Goal: Check status: Check status

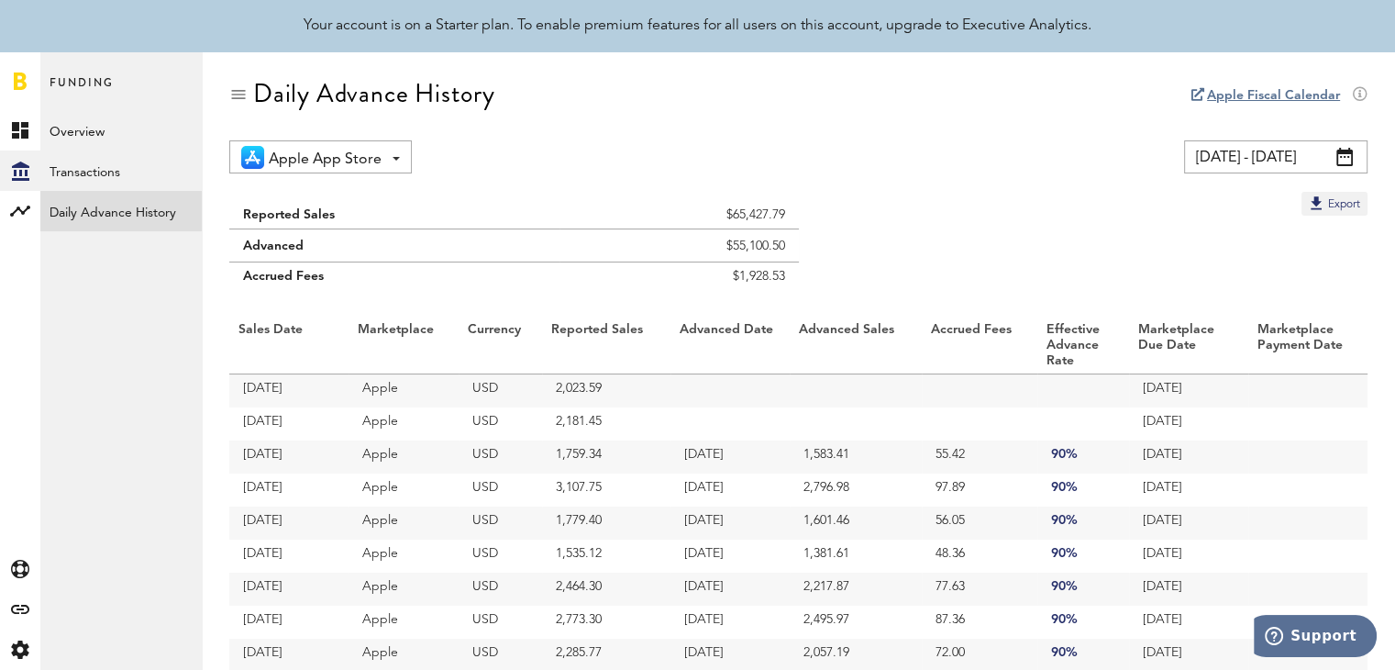
click at [121, 208] on link "Daily Advance History" at bounding box center [120, 211] width 161 height 40
click at [1339, 157] on span at bounding box center [1345, 157] width 17 height 18
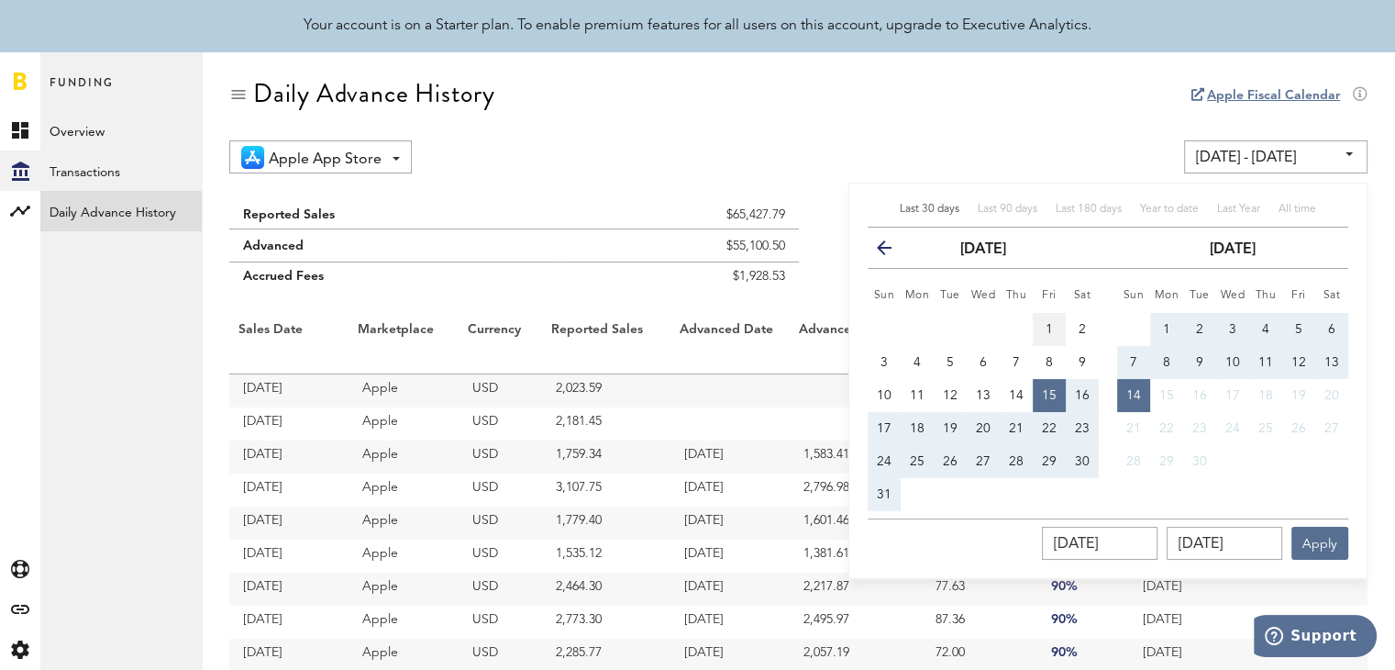
click at [1043, 324] on button "1" at bounding box center [1049, 329] width 33 height 33
type input "[DATE] - [DATE]"
type input "[DATE]"
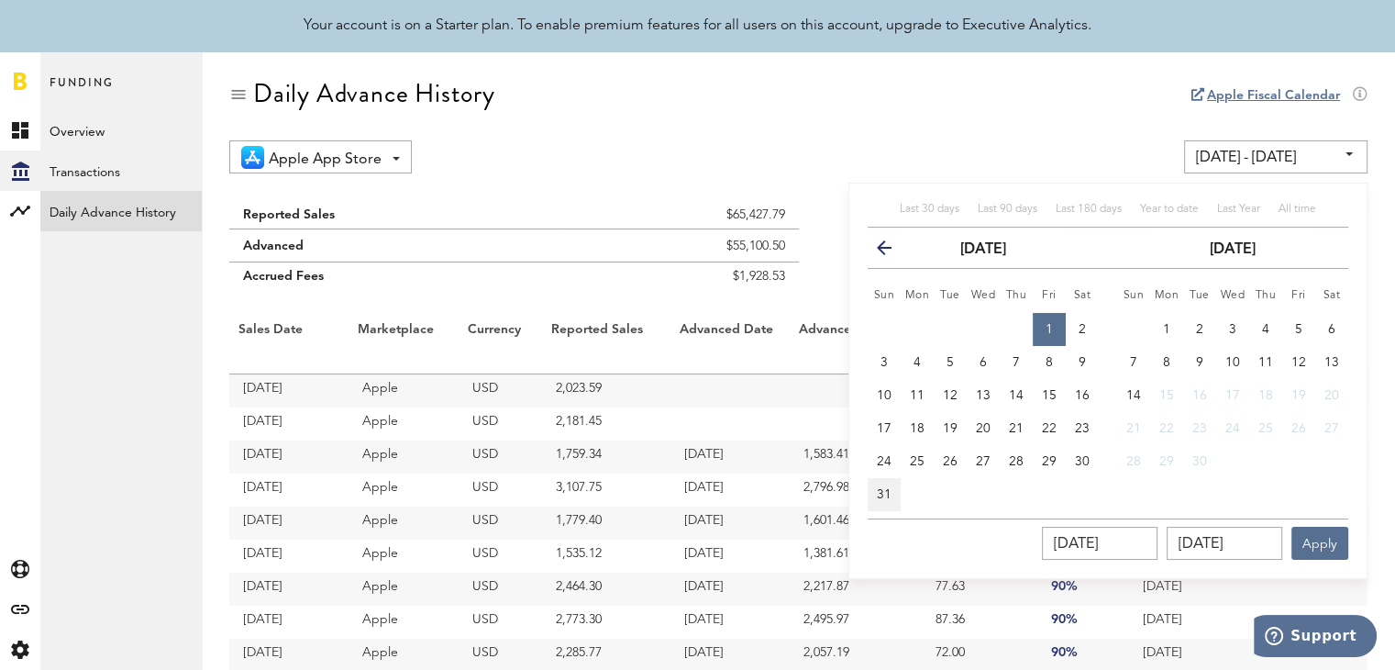
click at [877, 494] on button "31" at bounding box center [884, 494] width 33 height 33
type input "[DATE] - [DATE]"
type input "[DATE]"
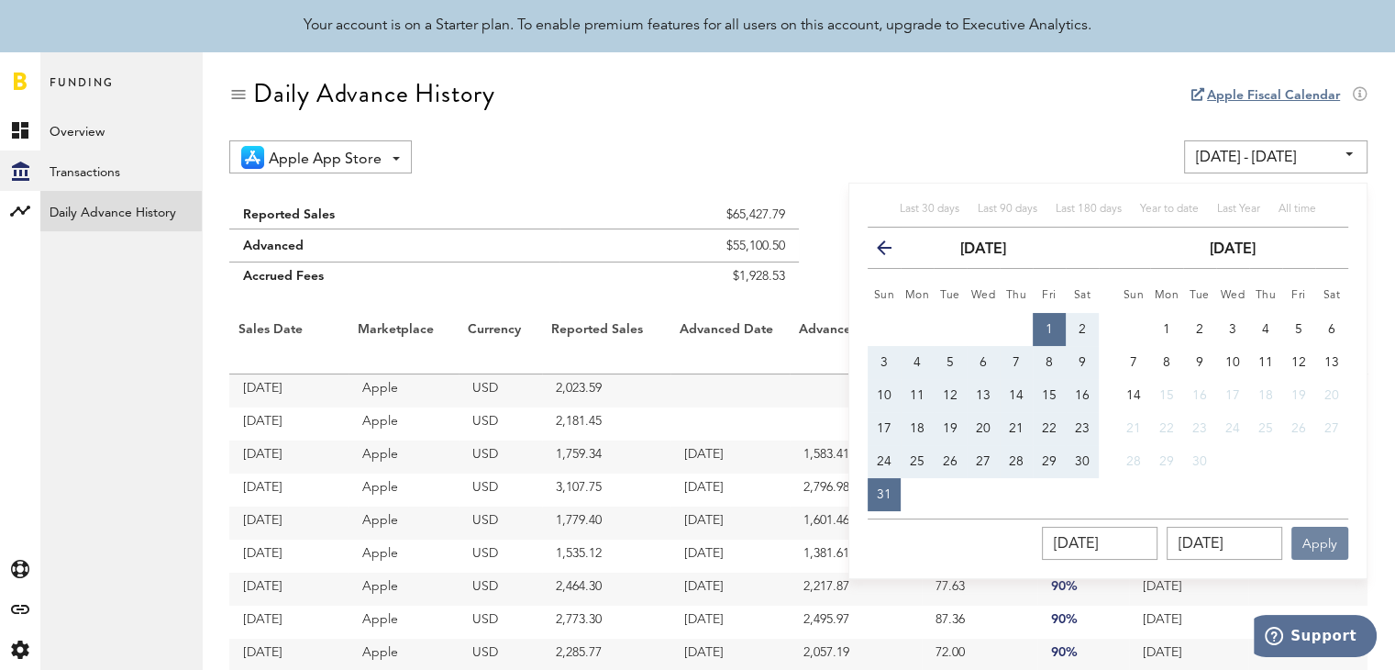
click at [1332, 557] on button "Apply" at bounding box center [1320, 543] width 57 height 33
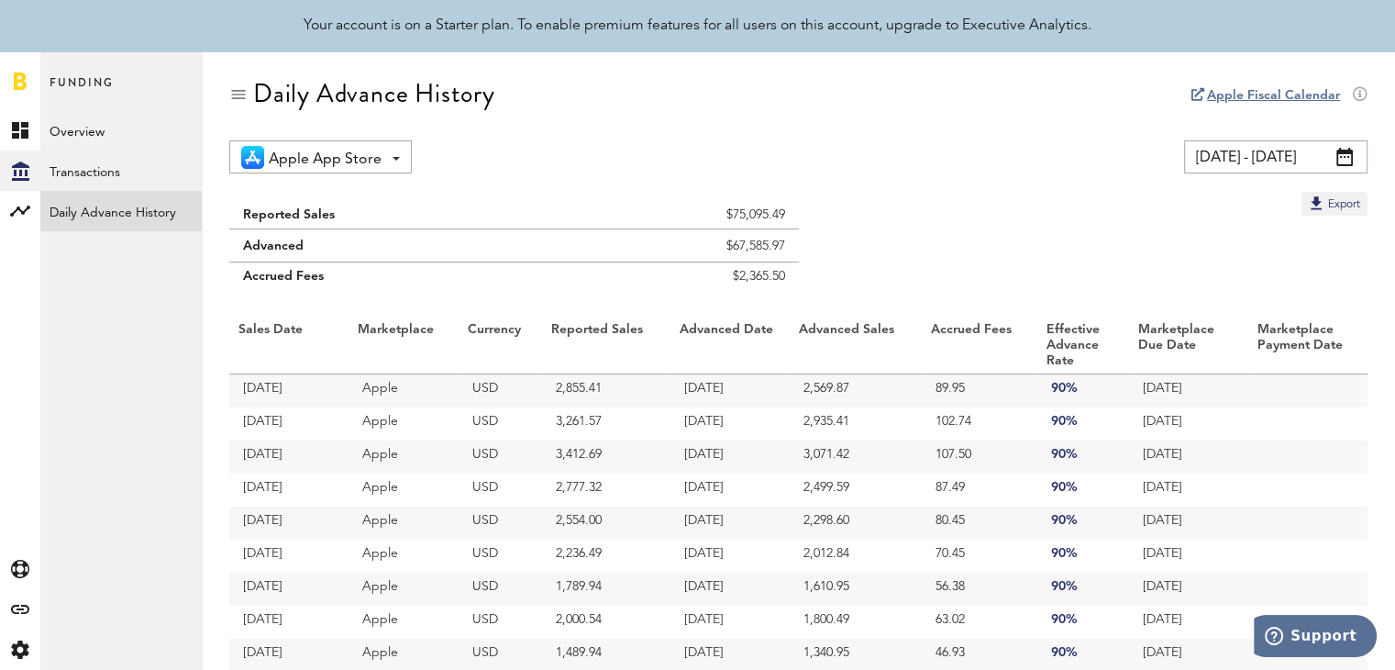
click at [1346, 156] on span at bounding box center [1345, 157] width 17 height 18
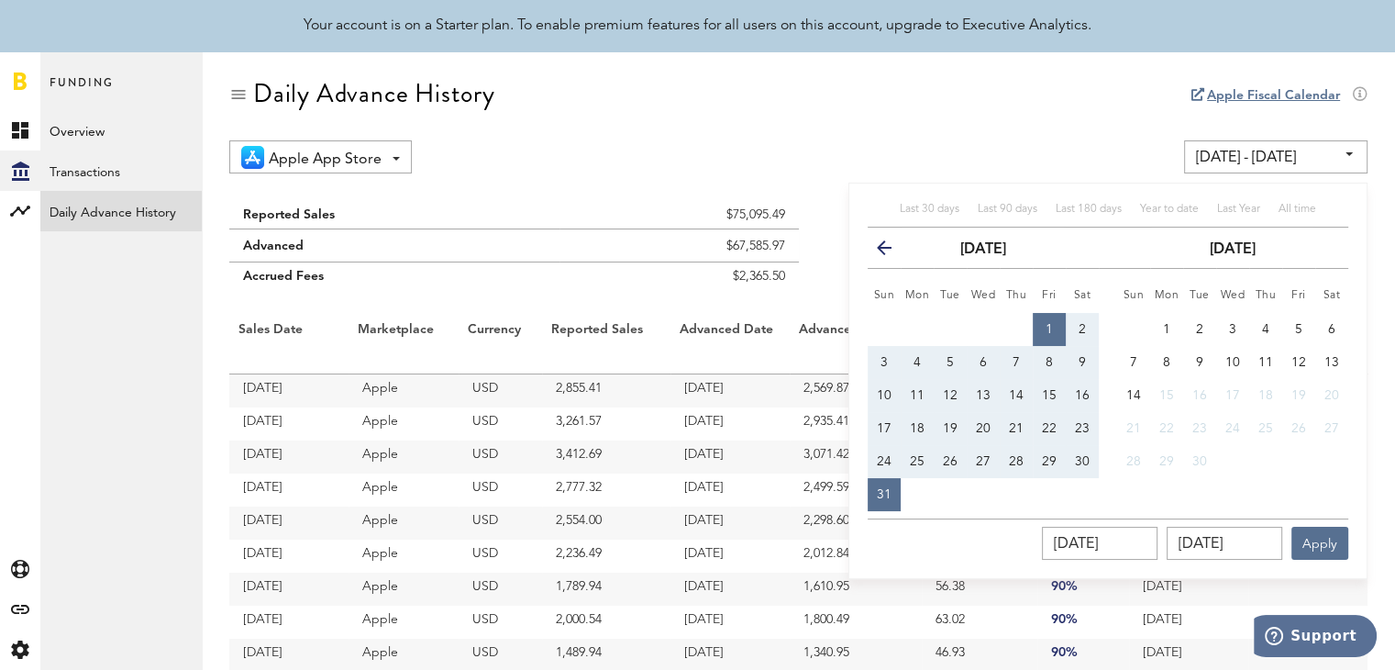
click at [892, 251] on icon "button" at bounding box center [892, 251] width 0 height 0
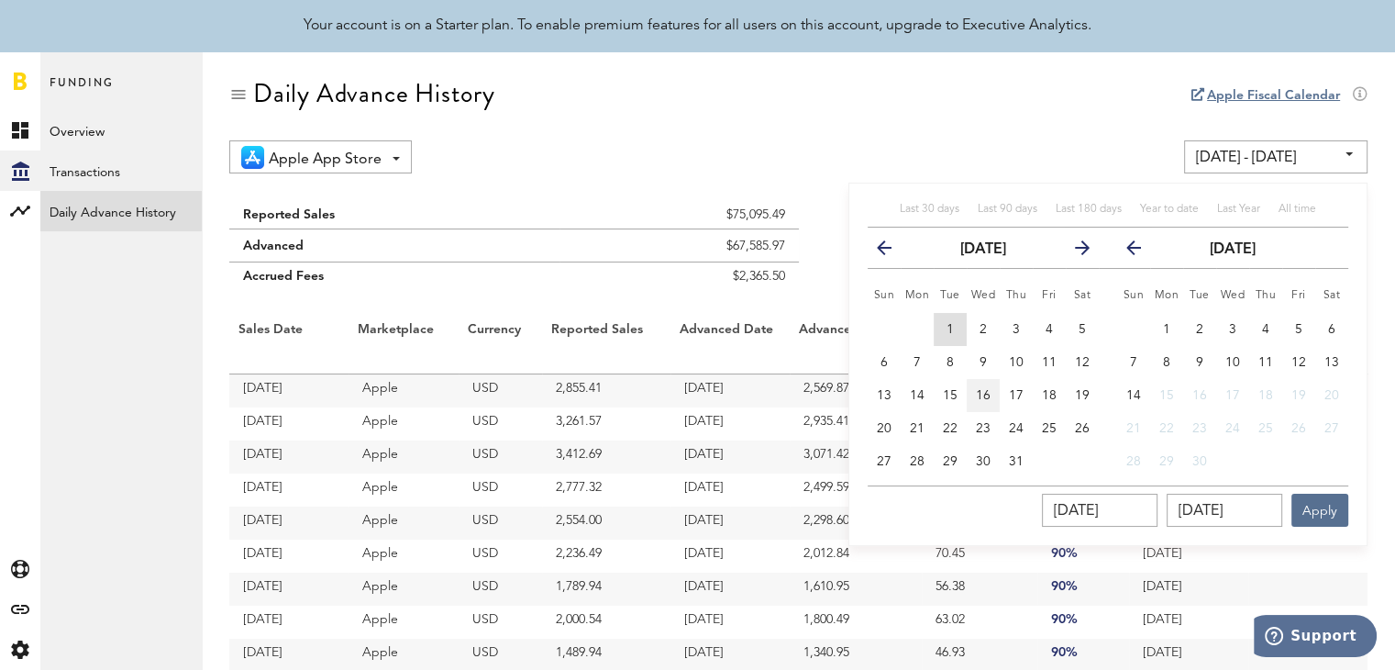
drag, startPoint x: 949, startPoint y: 327, endPoint x: 998, endPoint y: 398, distance: 86.5
click at [952, 331] on span "1" at bounding box center [950, 329] width 7 height 13
type input "[DATE] - [DATE]"
type input "[DATE]"
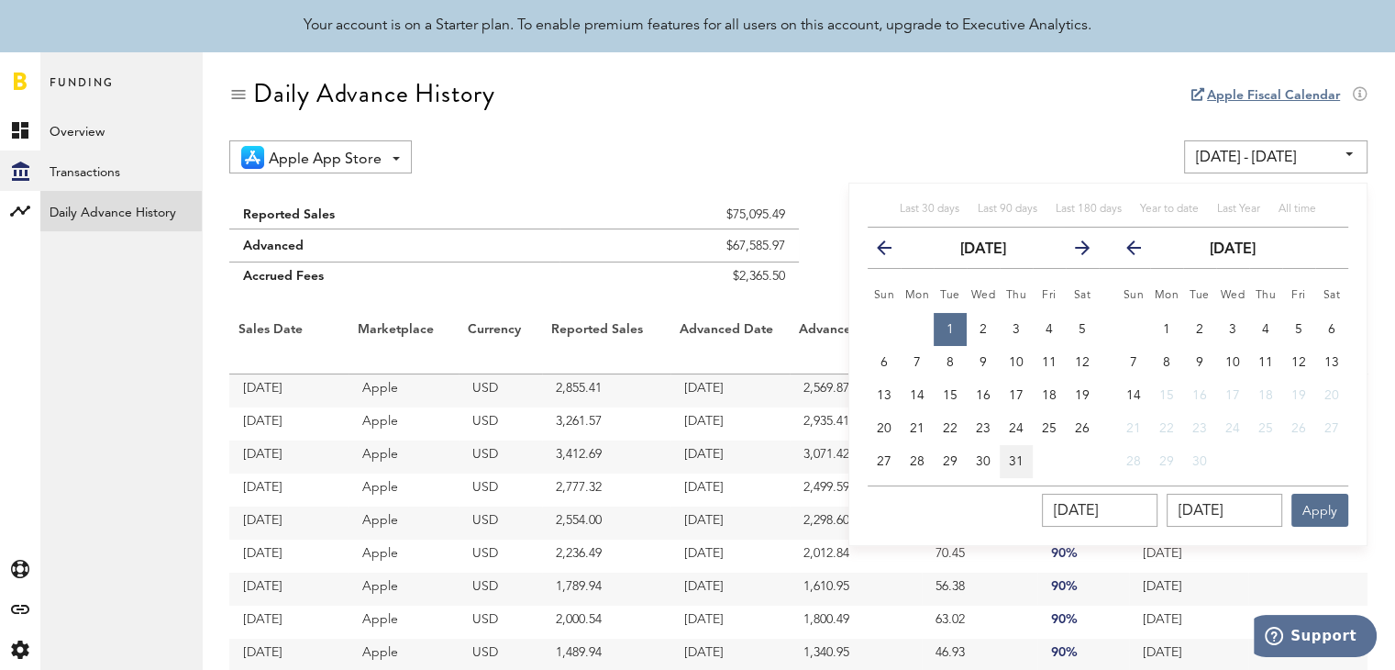
click at [1026, 471] on button "31" at bounding box center [1016, 461] width 33 height 33
type input "[DATE] - [DATE]"
type input "[DATE]"
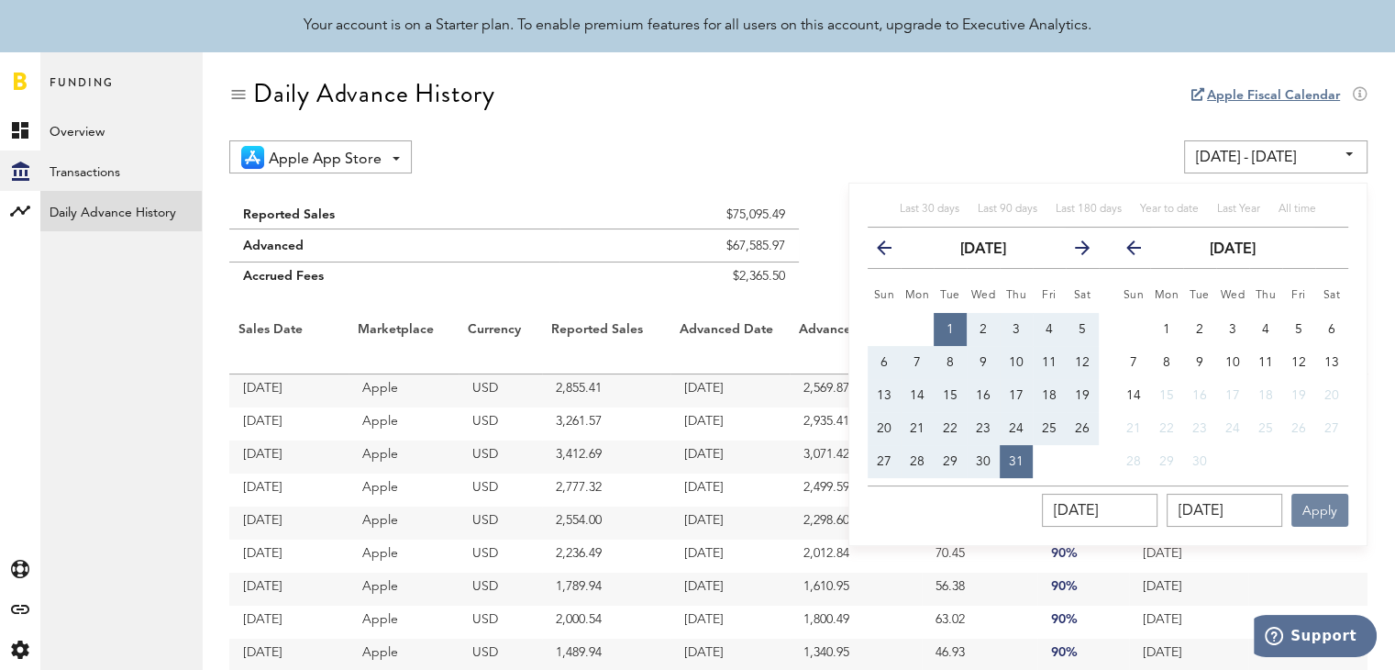
click at [1315, 512] on button "Apply" at bounding box center [1320, 510] width 57 height 33
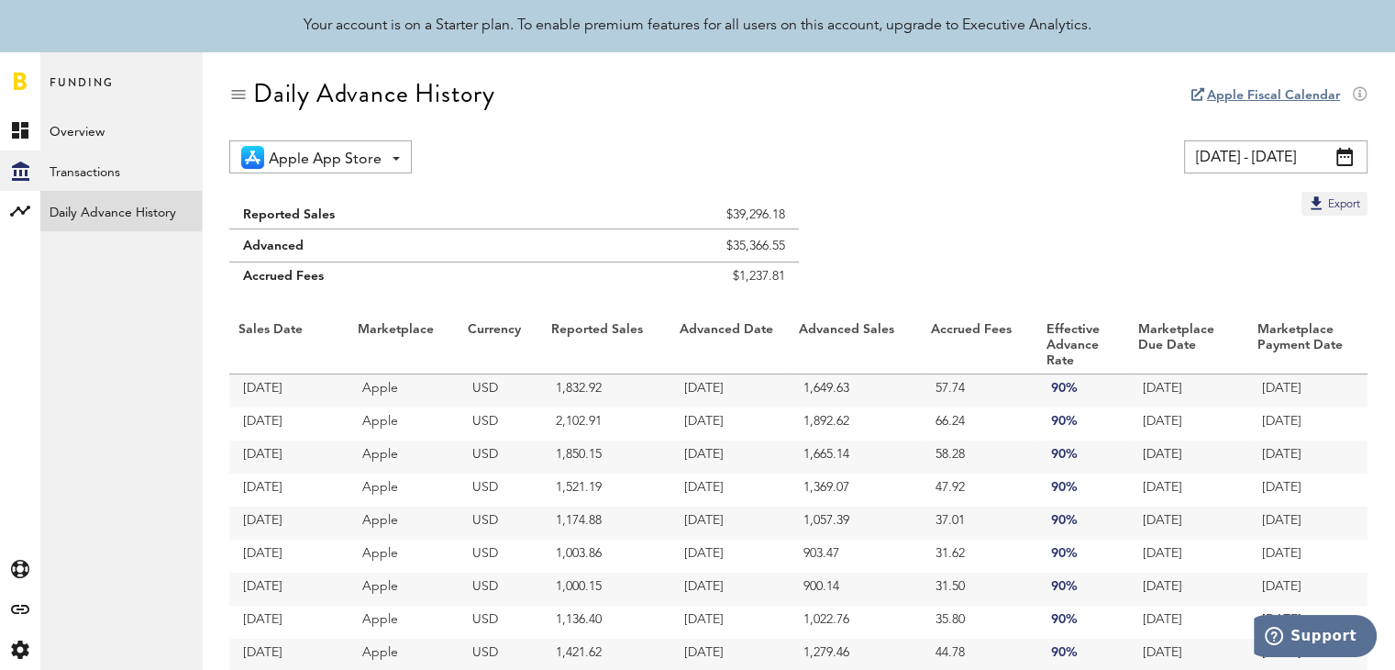
click at [1348, 159] on span at bounding box center [1345, 157] width 17 height 18
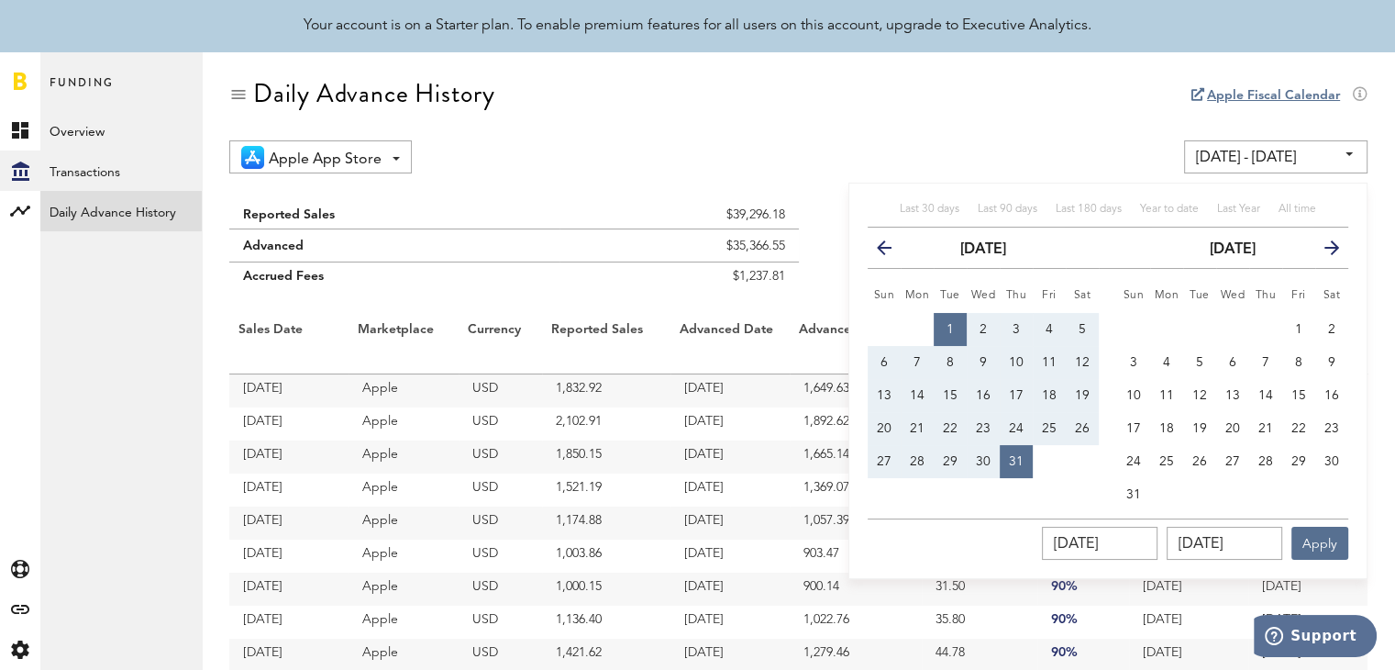
click at [865, 252] on div "Last 30 days Last 90 days Last 180 days Year to date Last Year All time previou…" at bounding box center [1107, 381] width 519 height 396
click at [1299, 327] on span "1" at bounding box center [1298, 329] width 7 height 13
type input "[DATE] - [DATE]"
type input "[DATE]"
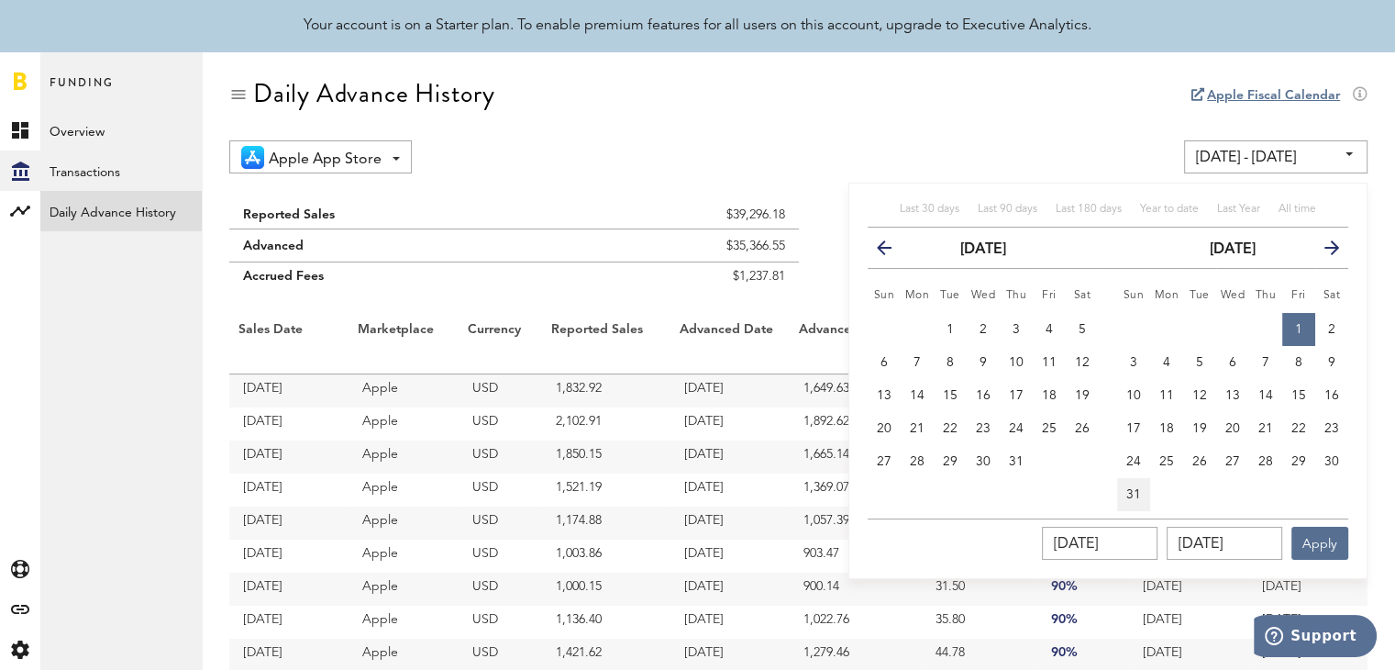
click at [1124, 502] on button "31" at bounding box center [1133, 494] width 33 height 33
type input "[DATE] - [DATE]"
type input "[DATE]"
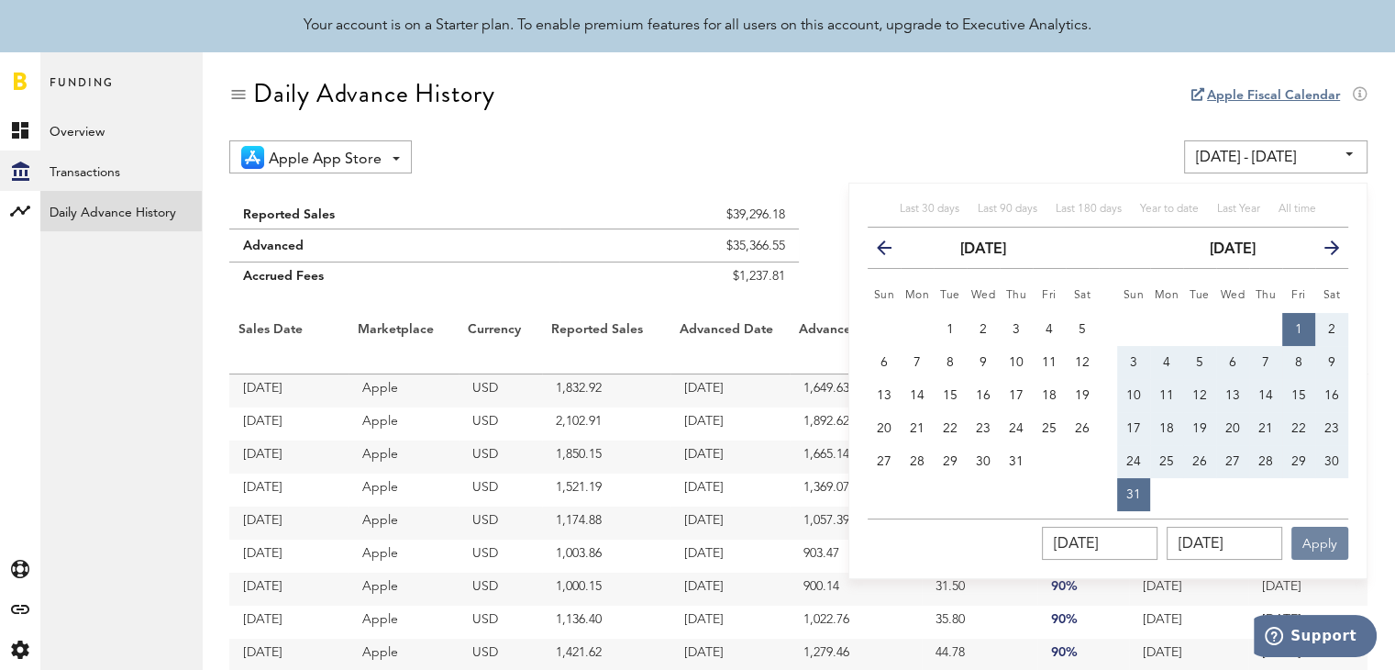
click at [1326, 545] on button "Apply" at bounding box center [1320, 543] width 57 height 33
